Goal: Task Accomplishment & Management: Manage account settings

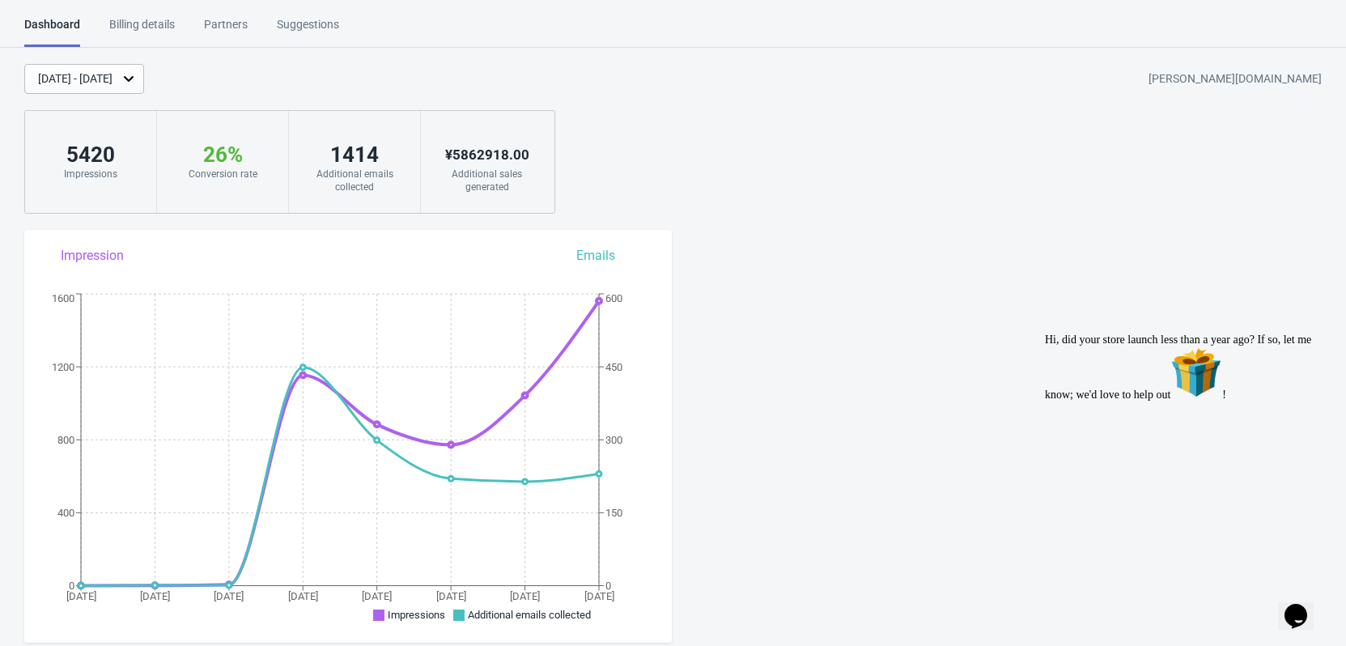
click at [161, 26] on div "Billing details" at bounding box center [142, 30] width 66 height 28
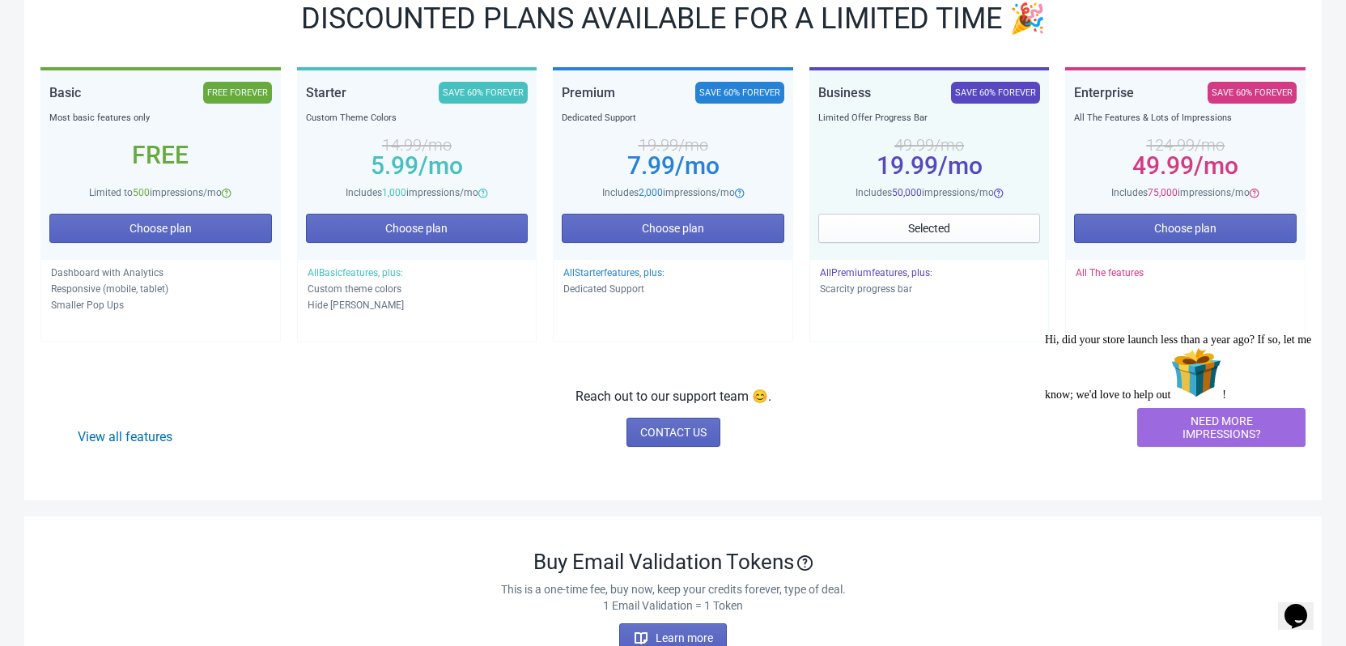
scroll to position [162, 0]
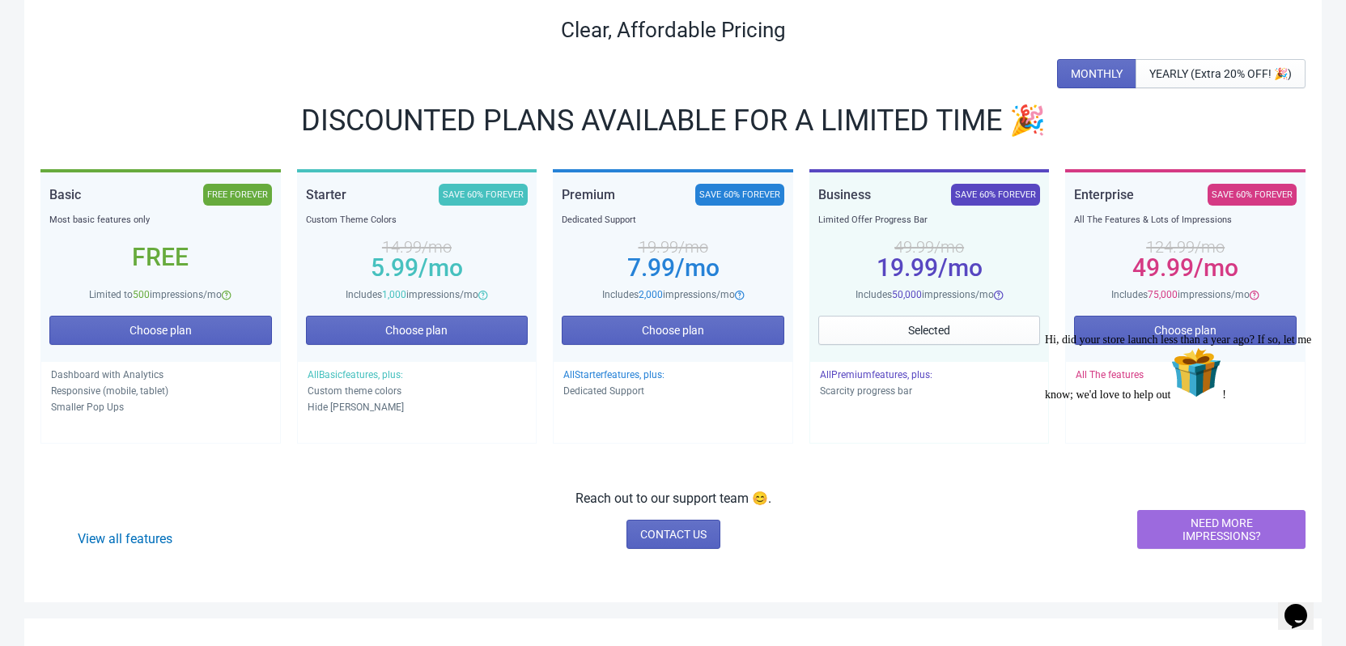
click at [984, 269] on div "19.99 /mo" at bounding box center [929, 267] width 223 height 13
drag, startPoint x: 824, startPoint y: 393, endPoint x: 914, endPoint y: 393, distance: 90.6
click at [914, 393] on p "Scarcity progress bar" at bounding box center [929, 391] width 219 height 16
drag, startPoint x: 817, startPoint y: 392, endPoint x: 919, endPoint y: 392, distance: 101.2
click at [919, 392] on div "All Premium features, plus: Scarcity progress bar" at bounding box center [929, 402] width 240 height 83
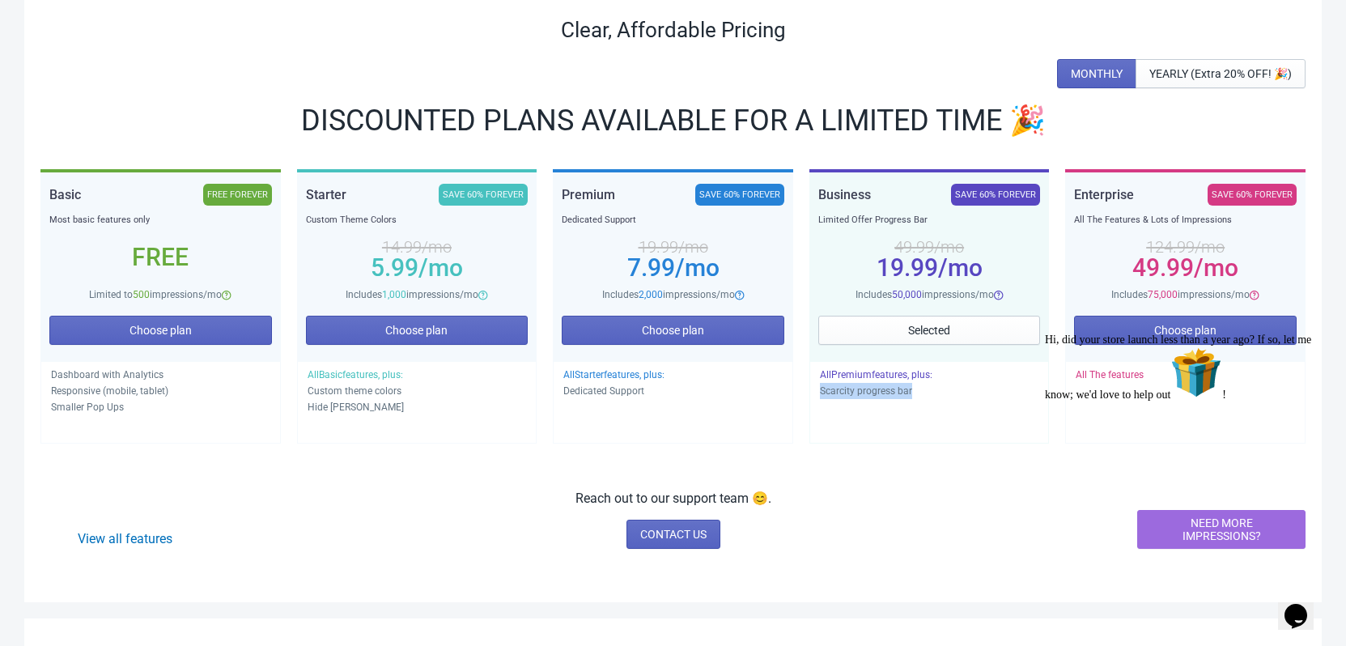
copy p "Scarcity progress bar"
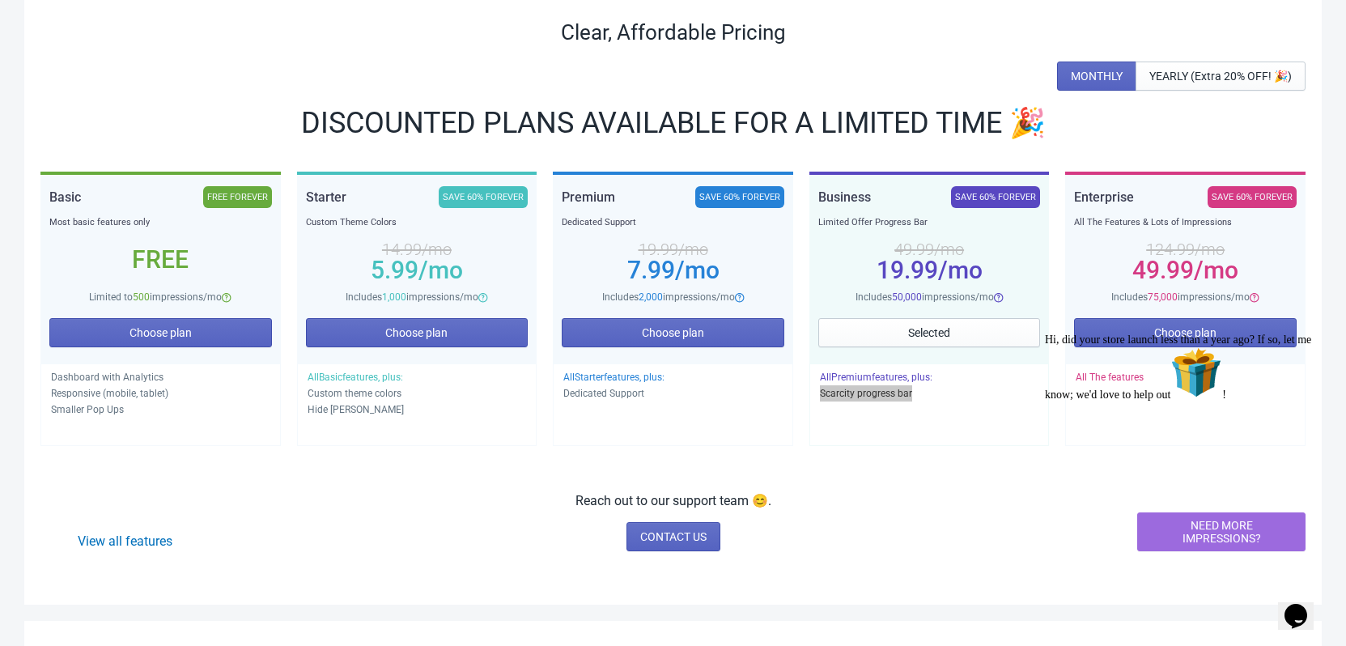
scroll to position [0, 0]
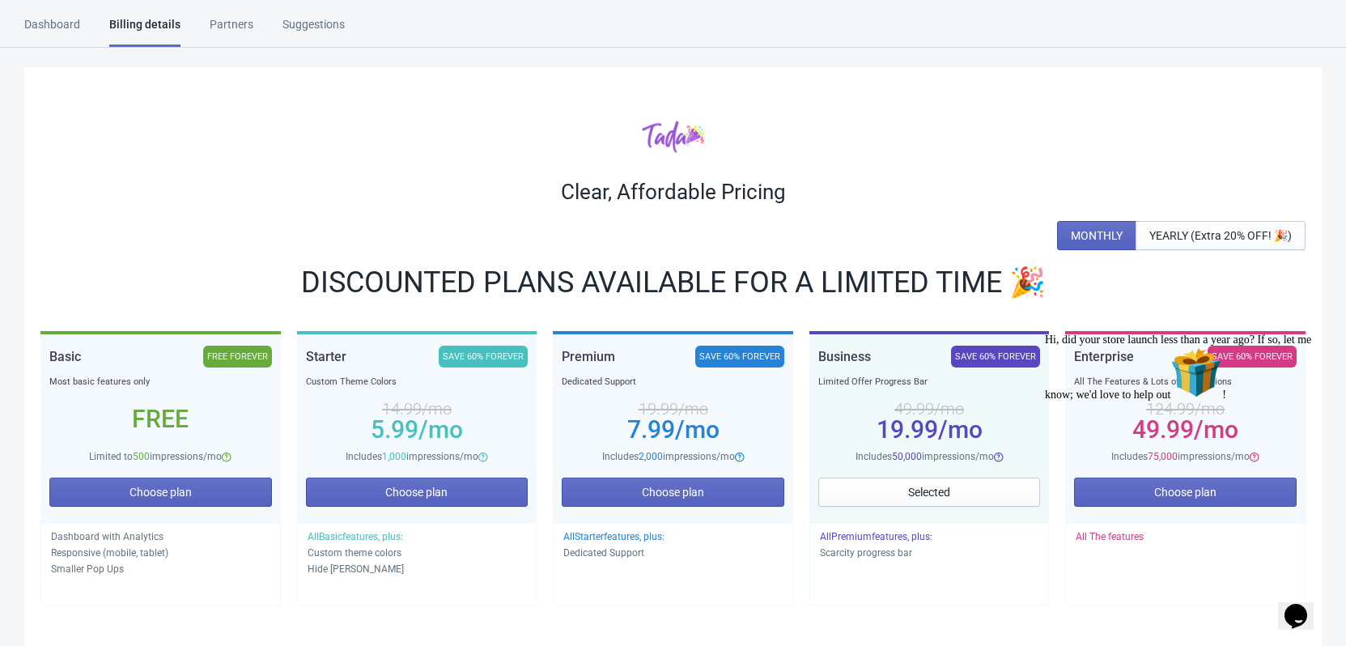
click at [225, 20] on div "Partners" at bounding box center [232, 30] width 44 height 28
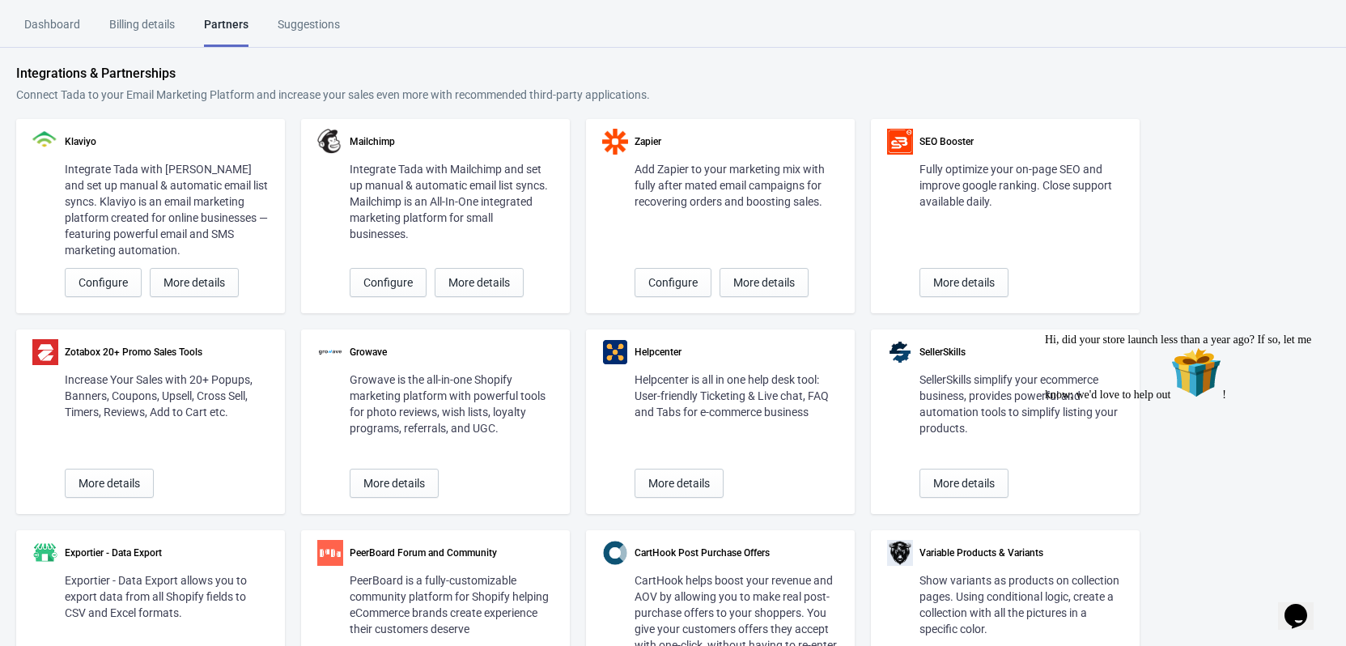
click at [317, 20] on div "Suggestions" at bounding box center [309, 30] width 62 height 28
click at [49, 29] on div "Dashboard" at bounding box center [52, 30] width 56 height 28
